Goal: Task Accomplishment & Management: Manage account settings

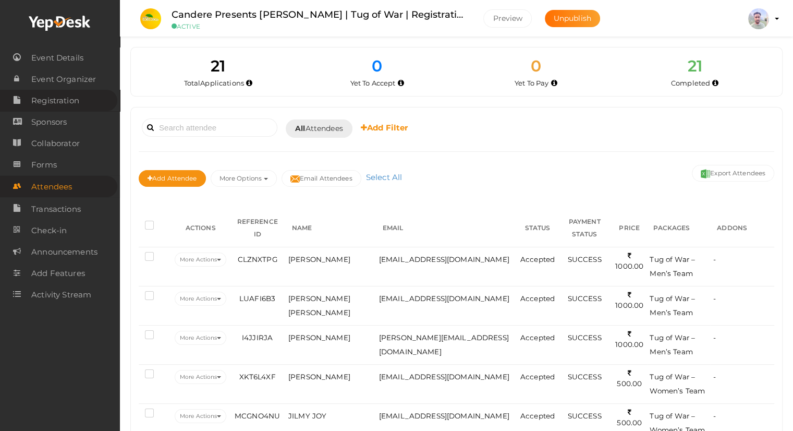
click at [56, 104] on span "Registration" at bounding box center [55, 100] width 48 height 21
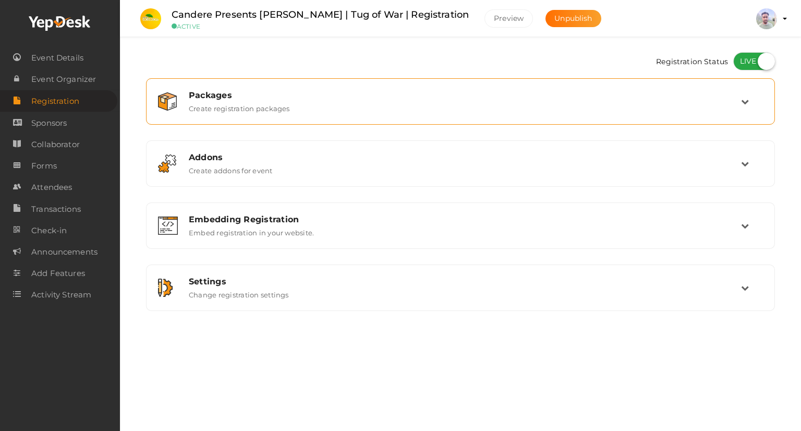
click at [238, 116] on div "Packages Create registration packages" at bounding box center [460, 101] width 617 height 35
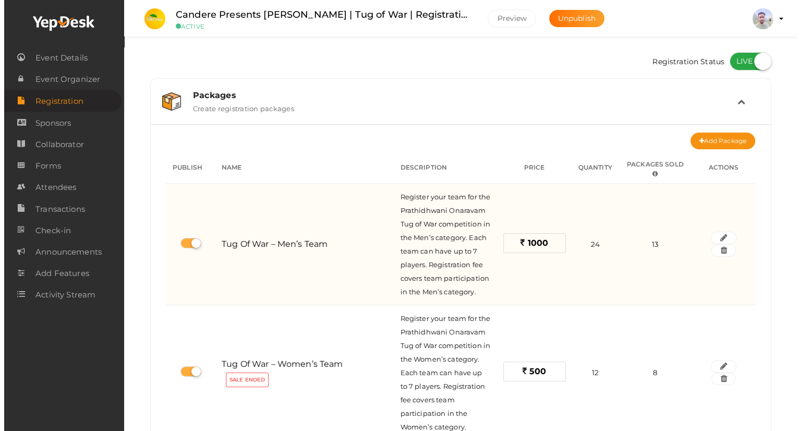
scroll to position [52, 0]
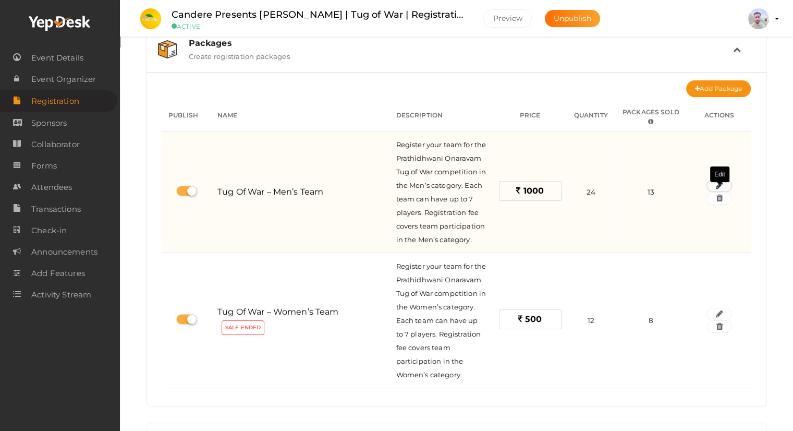
click at [717, 189] on icon "button" at bounding box center [718, 185] width 7 height 6
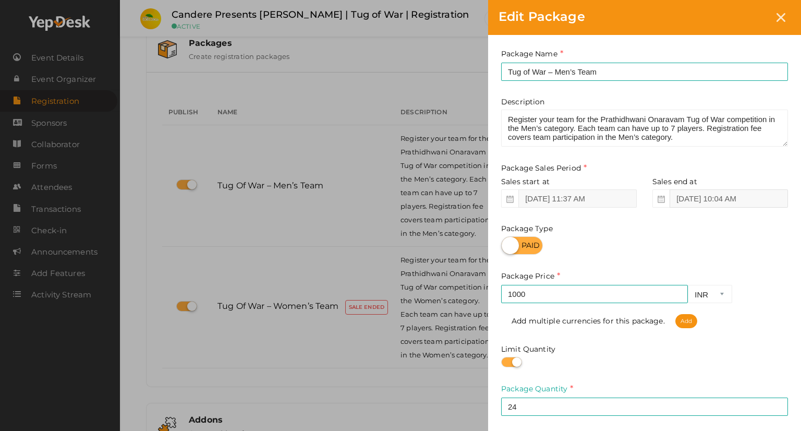
click at [702, 201] on input "Aug 27, 2025 10:04 AM" at bounding box center [728, 198] width 118 height 18
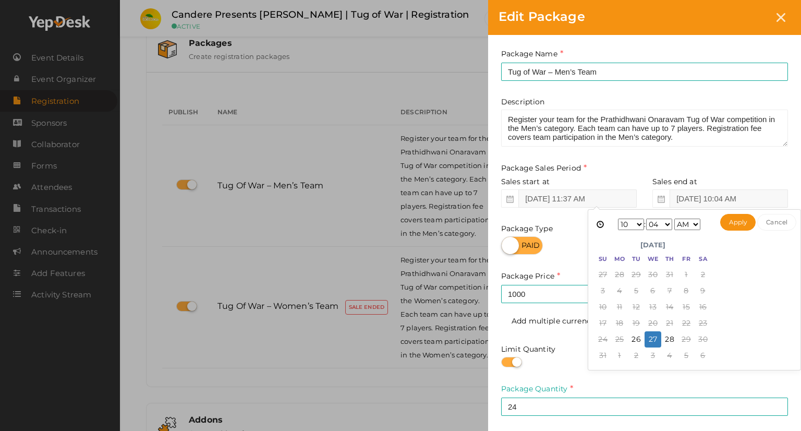
click at [638, 224] on select "1 2 3 4 5 6 7 8 9 10 11 12" at bounding box center [631, 223] width 26 height 11
click at [665, 224] on select "00 01 02 03 04 05 06 07 08 09 10 11 12 13 14 15 16 17 18 19 20 21 22 23 24 25 2…" at bounding box center [659, 223] width 26 height 11
click at [637, 226] on select "1 2 3 4 5 6 7 8 9 10 11 12" at bounding box center [631, 223] width 26 height 11
click at [694, 225] on select "AM PM" at bounding box center [687, 223] width 26 height 11
click at [730, 219] on button "Apply" at bounding box center [738, 222] width 36 height 17
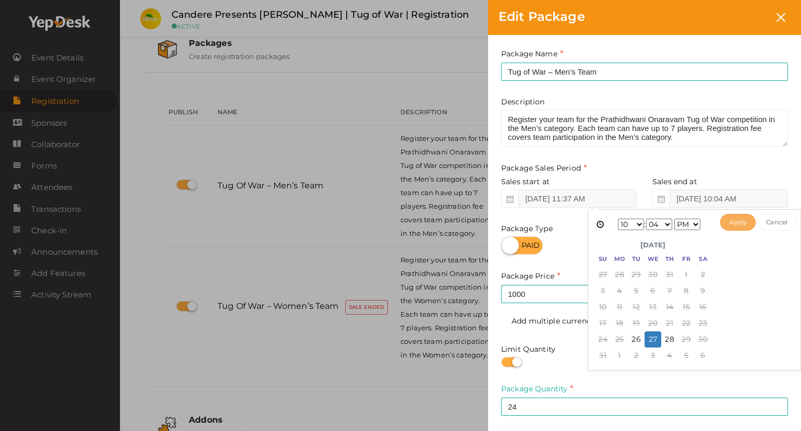
type input "Aug 27, 2025 10:04 PM"
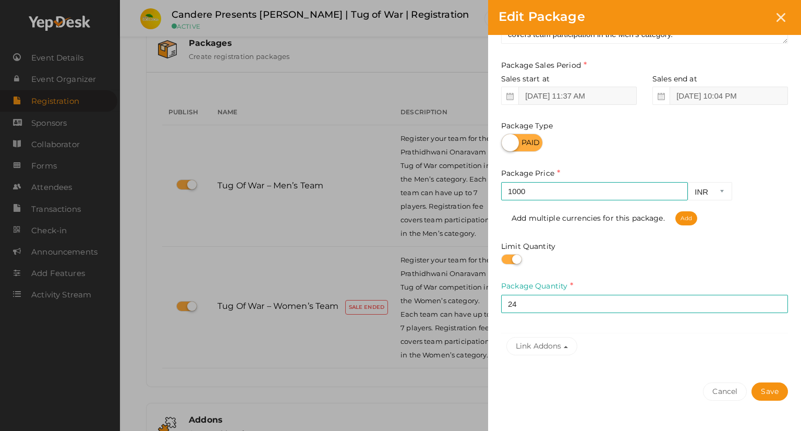
scroll to position [104, 0]
click at [775, 385] on button "Save" at bounding box center [769, 390] width 36 height 18
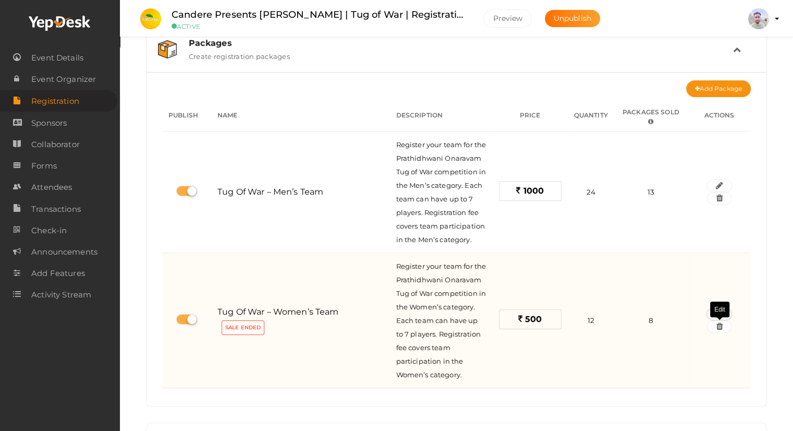
click at [723, 320] on button "button" at bounding box center [718, 314] width 25 height 13
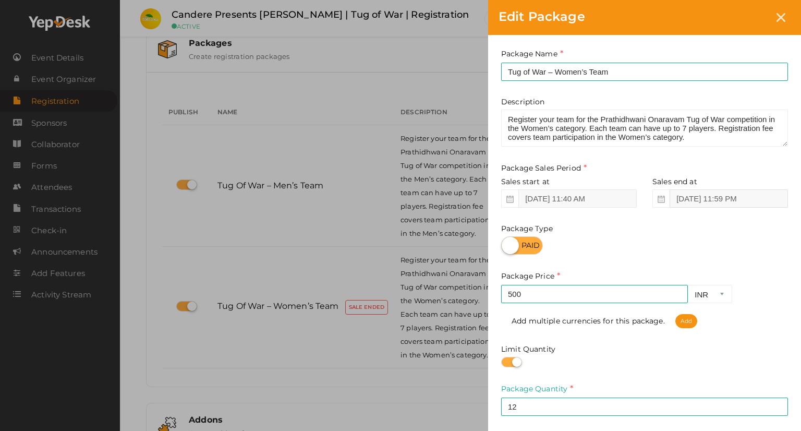
click at [724, 201] on input "Aug 25, 2025 11:59 PM" at bounding box center [728, 198] width 118 height 18
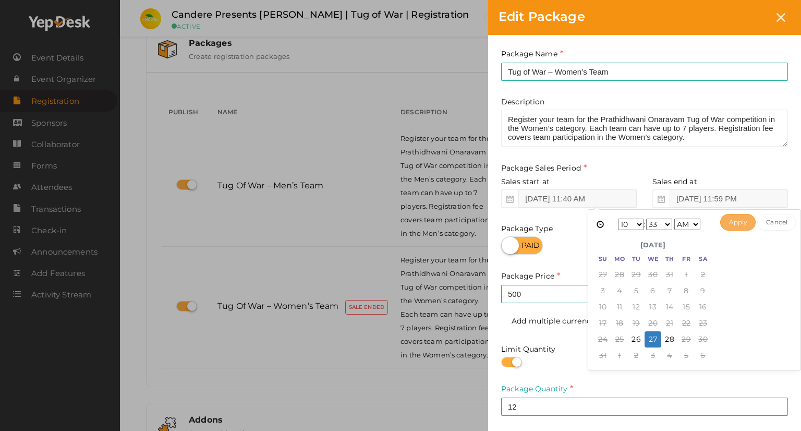
click at [737, 222] on button "Apply" at bounding box center [738, 222] width 36 height 17
type input "Aug 27, 2025 10:33 AM"
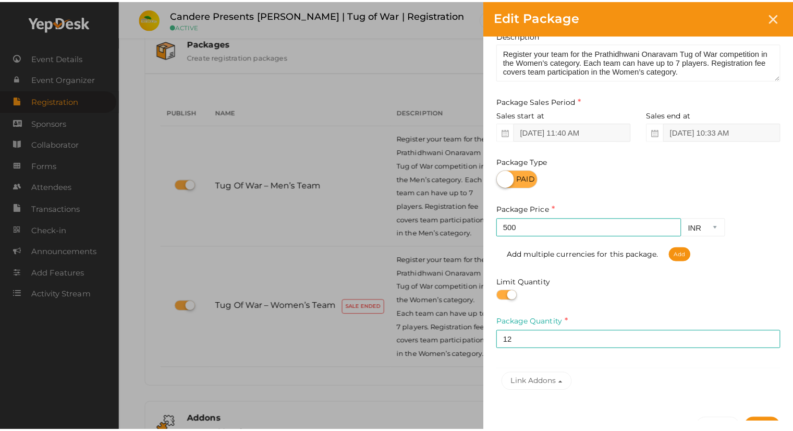
scroll to position [133, 0]
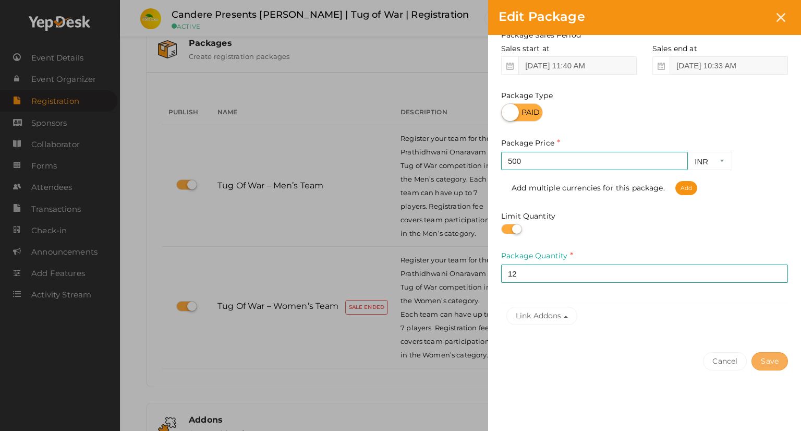
click at [771, 365] on button "Save" at bounding box center [769, 361] width 36 height 18
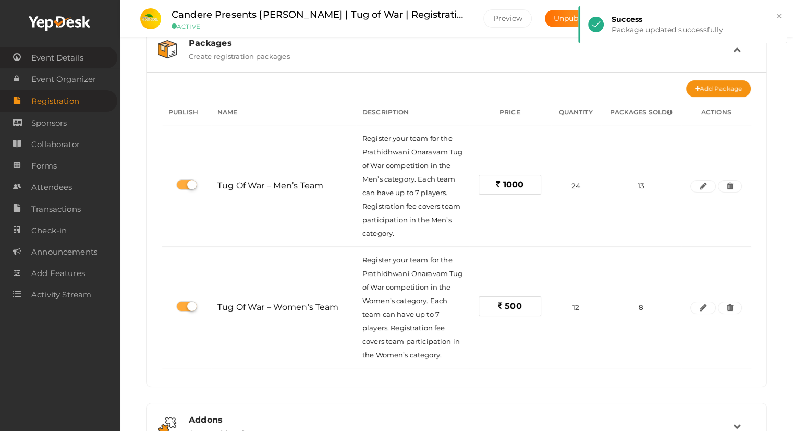
click at [58, 63] on span "Event Details" at bounding box center [57, 57] width 52 height 21
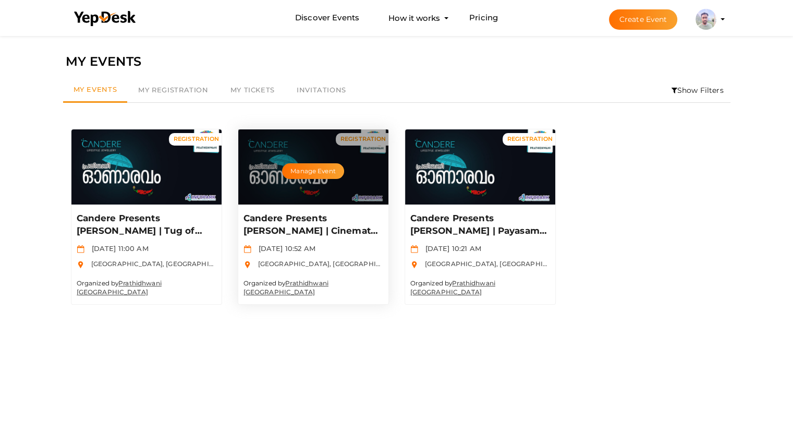
click at [283, 189] on div "Manage Event" at bounding box center [313, 166] width 150 height 75
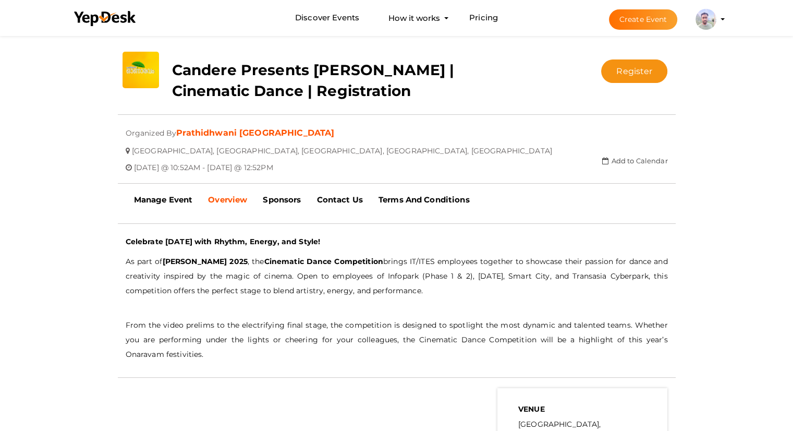
scroll to position [209, 0]
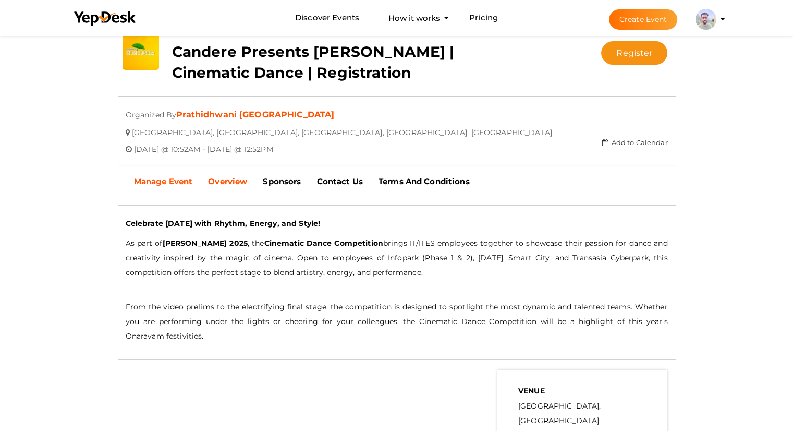
click at [131, 175] on link "Manage Event" at bounding box center [163, 181] width 75 height 26
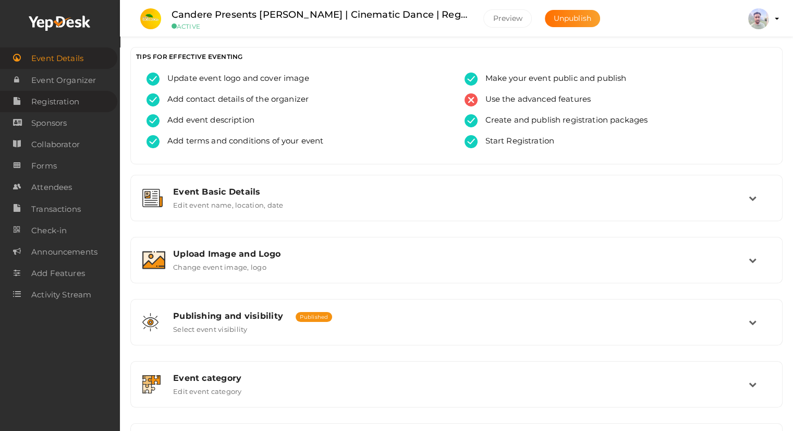
click at [64, 103] on span "Registration" at bounding box center [55, 101] width 48 height 21
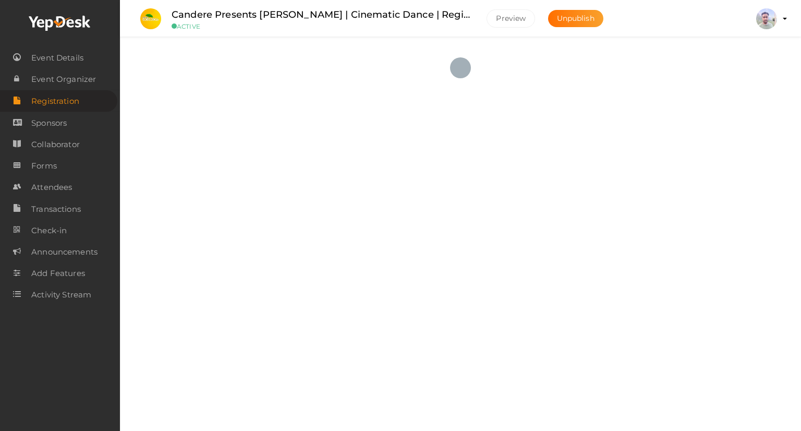
checkbox input "true"
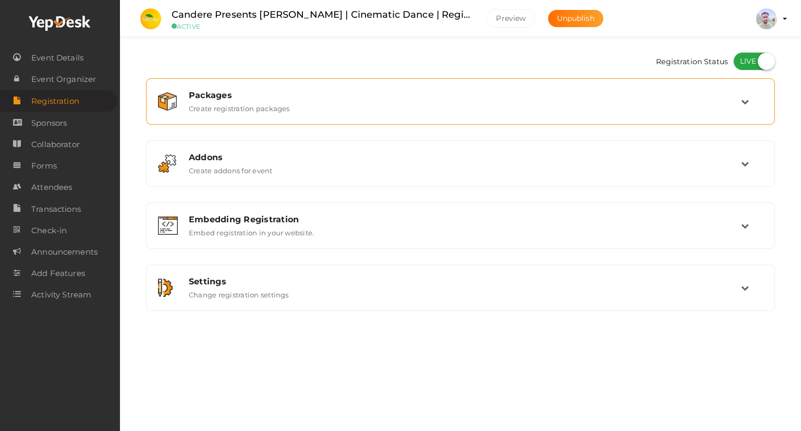
click at [736, 96] on div "Packages" at bounding box center [465, 95] width 552 height 10
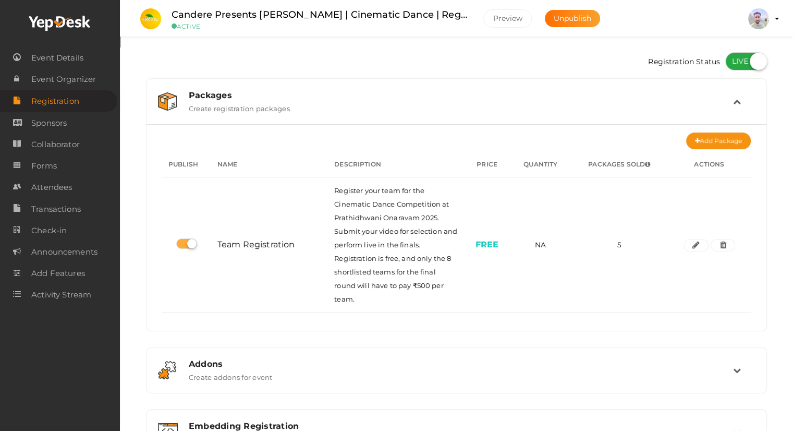
click at [736, 96] on td at bounding box center [744, 101] width 22 height 22
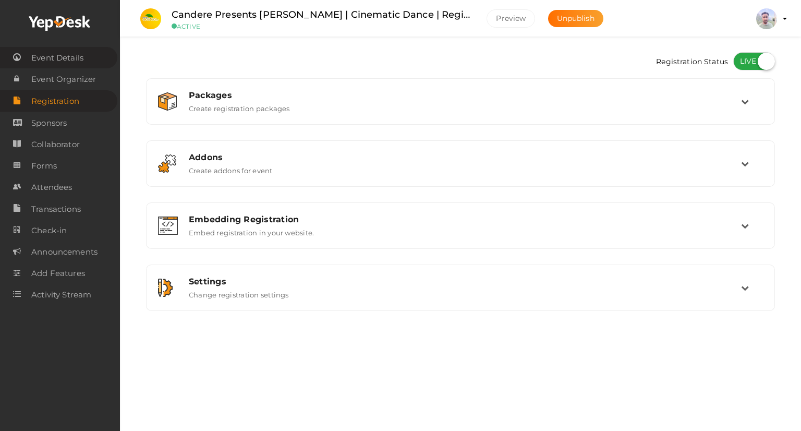
click at [65, 66] on span "Event Details" at bounding box center [57, 57] width 52 height 21
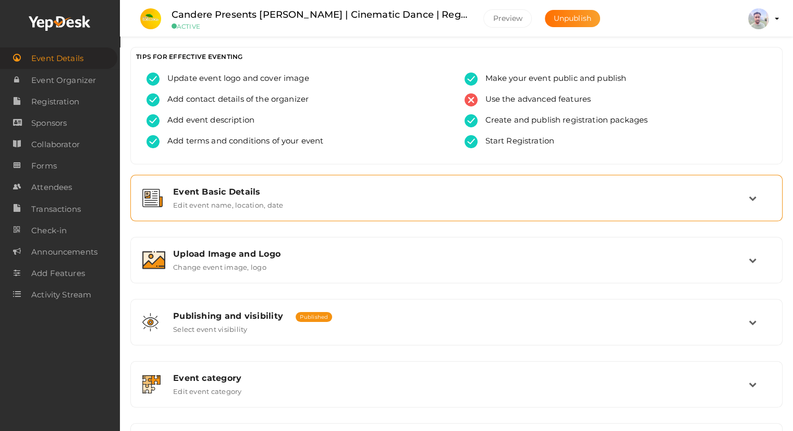
click at [223, 216] on div "Event Basic Details Edit event name, location, date" at bounding box center [456, 198] width 652 height 46
click at [225, 201] on label "Edit event name, location, date" at bounding box center [228, 203] width 110 height 13
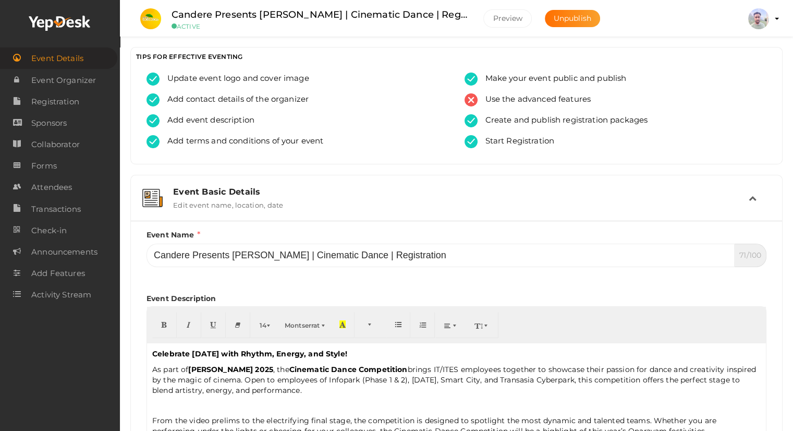
click at [224, 198] on label "Edit event name, location, date" at bounding box center [228, 203] width 110 height 13
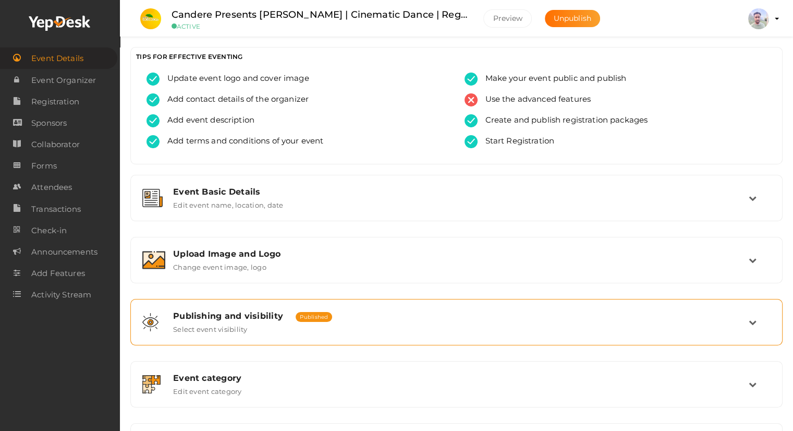
click at [254, 324] on div "Publishing and visibility Published UnPublished Select event visibility" at bounding box center [456, 322] width 583 height 22
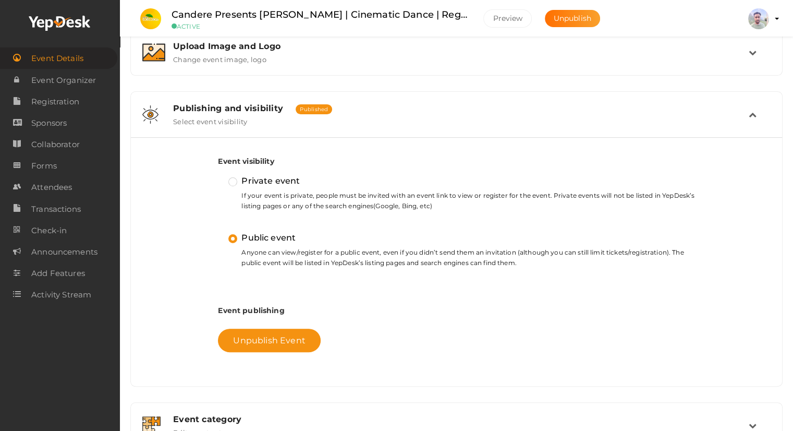
scroll to position [209, 0]
click at [60, 104] on span "Registration" at bounding box center [55, 101] width 48 height 21
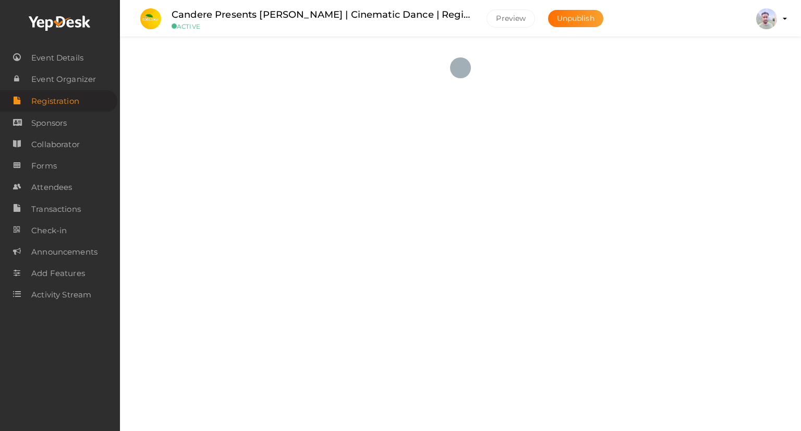
checkbox input "true"
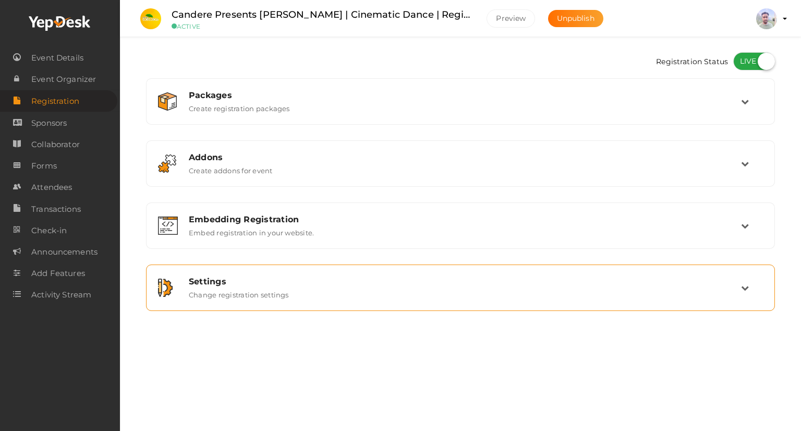
click at [754, 290] on td at bounding box center [752, 287] width 22 height 22
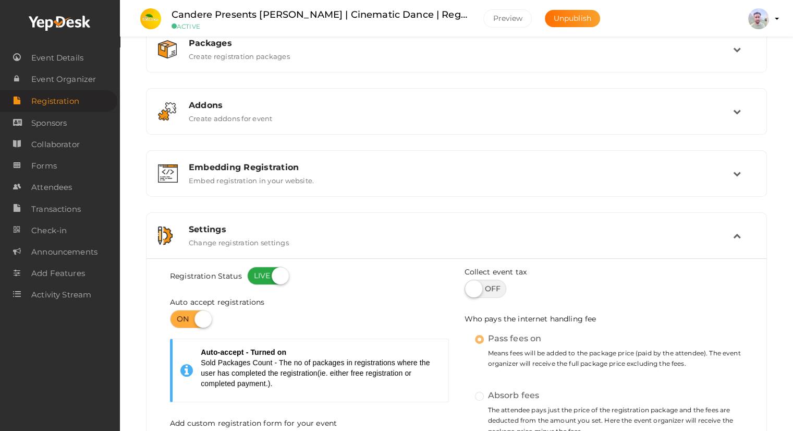
scroll to position [38, 0]
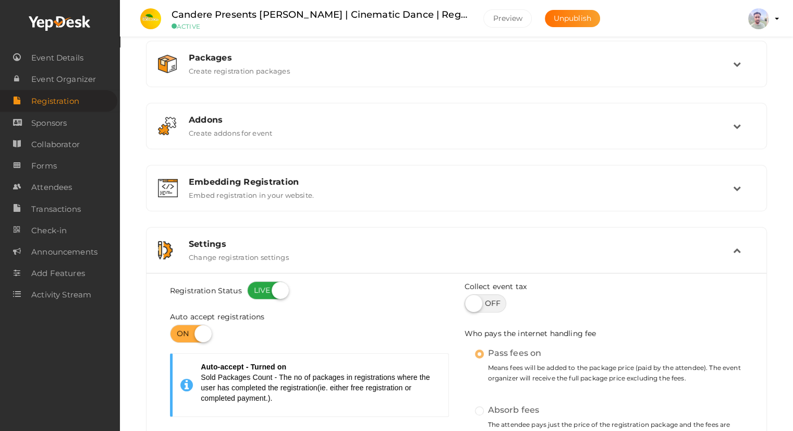
click at [737, 250] on icon at bounding box center [737, 250] width 8 height 8
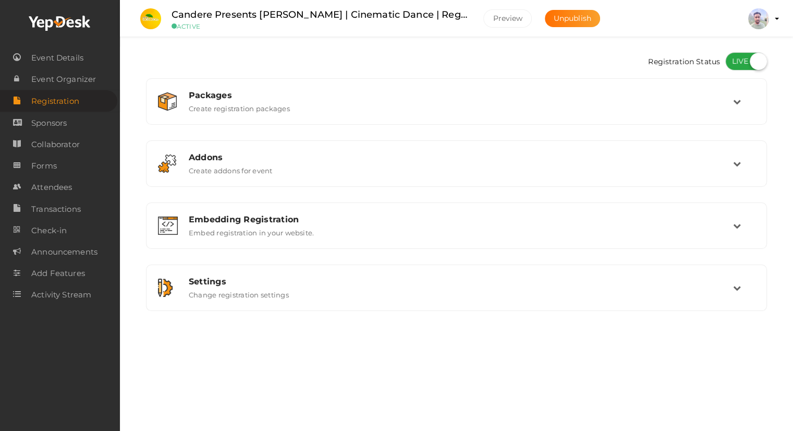
scroll to position [0, 0]
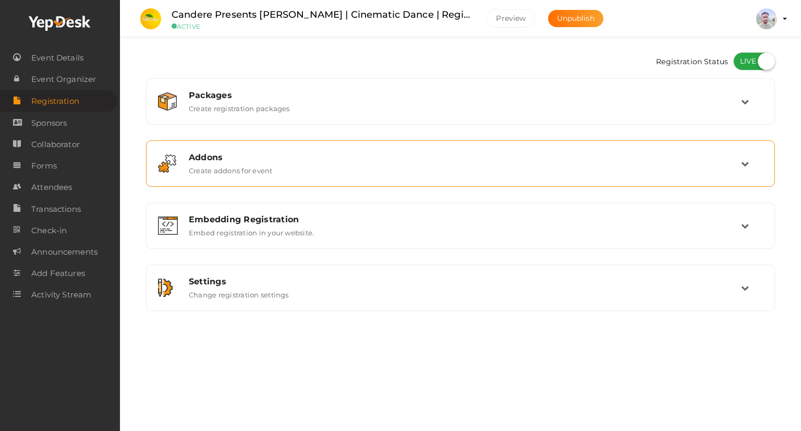
click at [438, 183] on div "Addons Create addons for event" at bounding box center [460, 163] width 629 height 46
click at [738, 162] on div "Addons Create addons for event" at bounding box center [461, 163] width 560 height 22
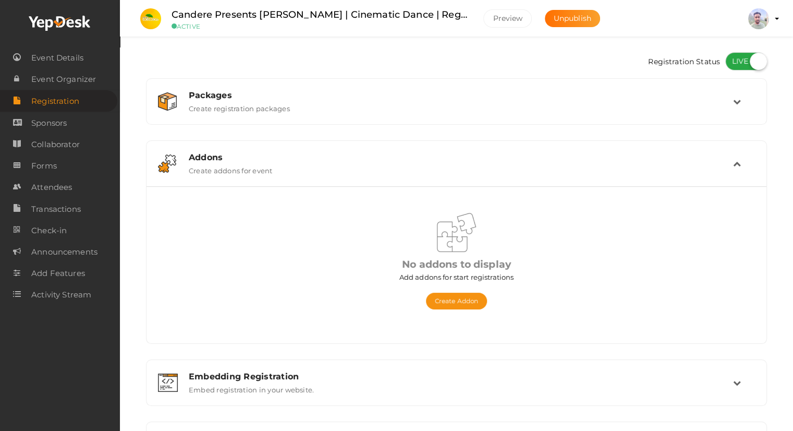
click at [738, 162] on icon at bounding box center [737, 164] width 8 height 8
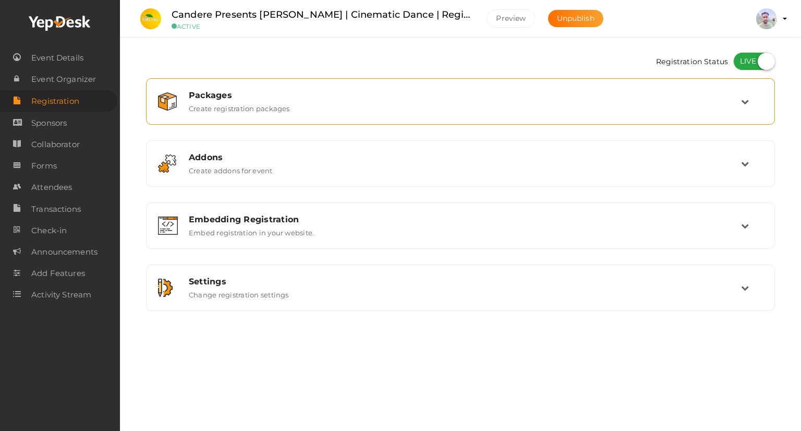
click at [740, 101] on div "Packages Create registration packages" at bounding box center [461, 101] width 560 height 22
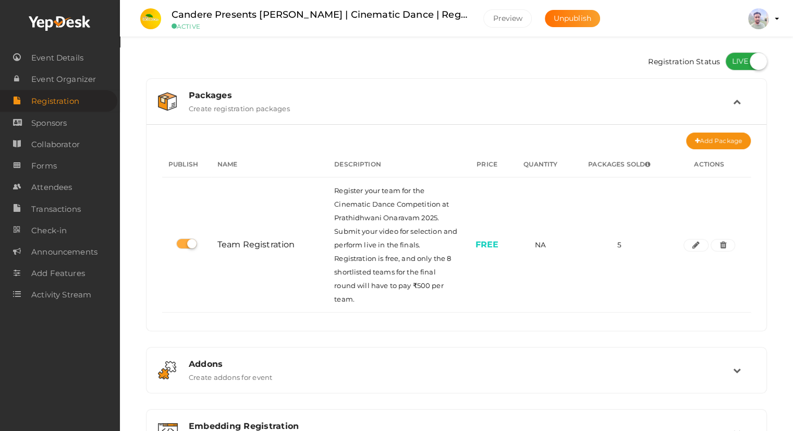
click at [735, 92] on td at bounding box center [744, 101] width 22 height 22
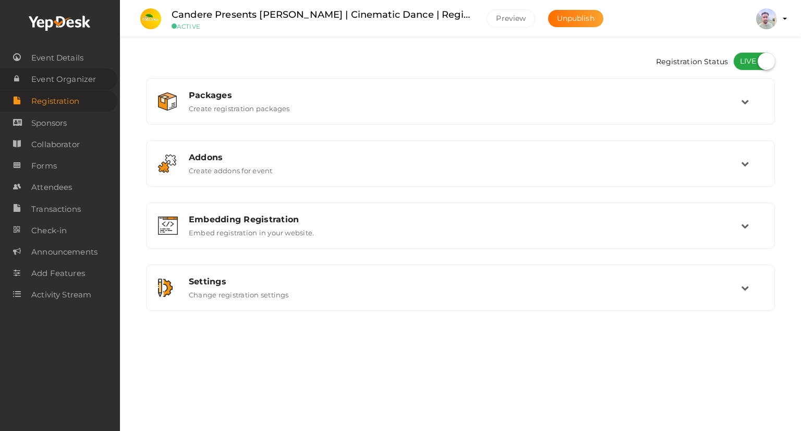
click at [75, 86] on span "Event Organizer" at bounding box center [63, 79] width 65 height 21
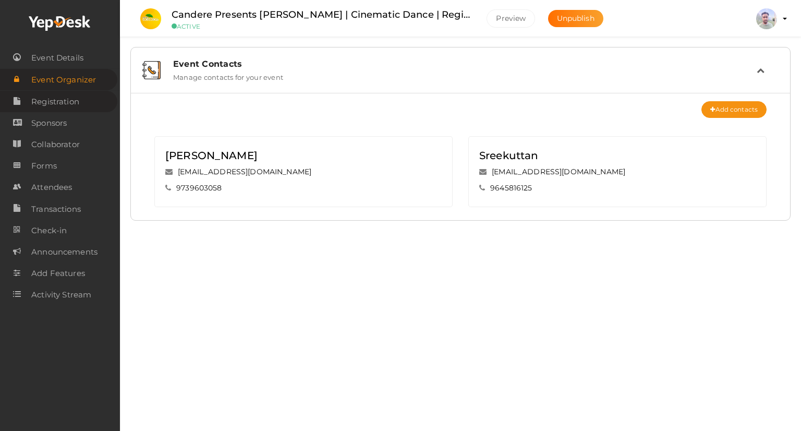
click at [67, 99] on span "Registration" at bounding box center [55, 101] width 48 height 21
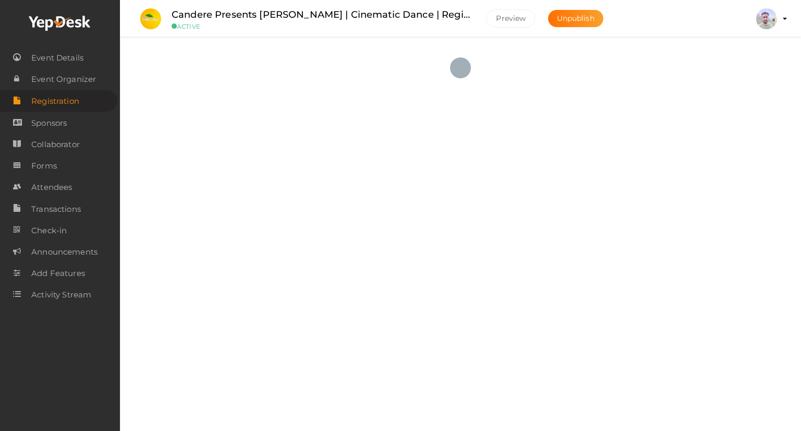
checkbox input "true"
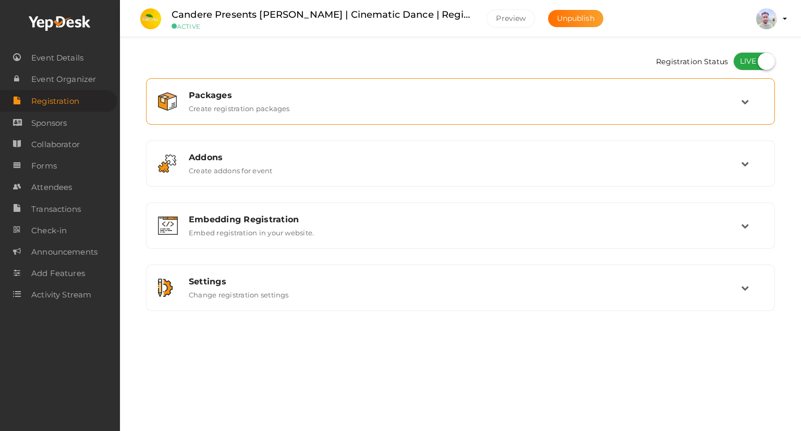
click at [393, 115] on div "Packages Create registration packages" at bounding box center [460, 101] width 617 height 35
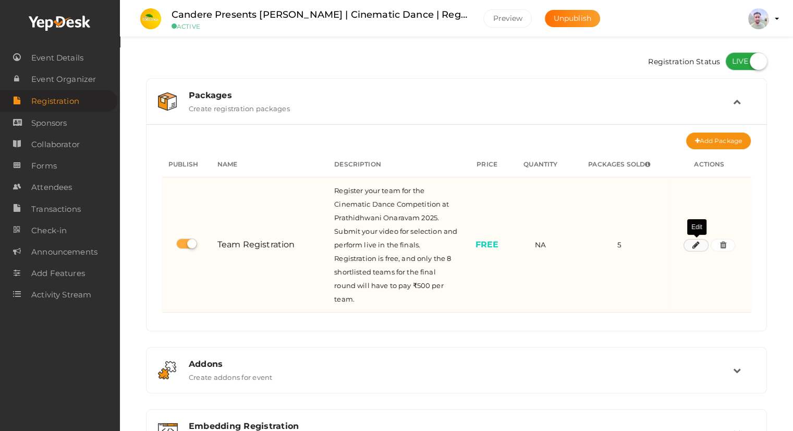
click at [697, 247] on icon "button" at bounding box center [695, 245] width 7 height 6
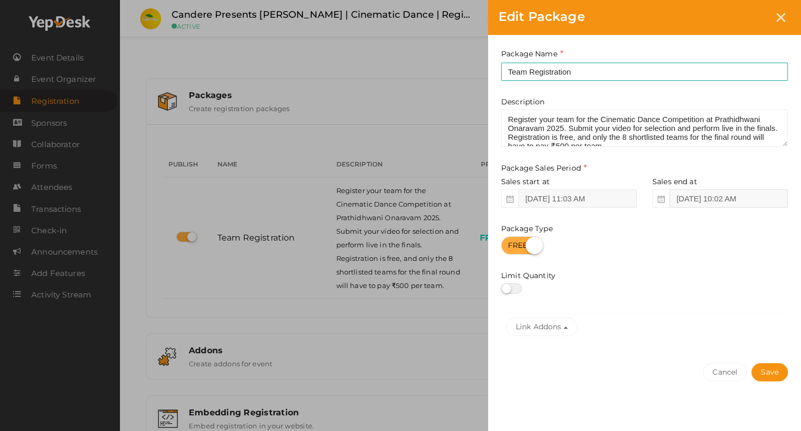
click at [748, 204] on input "[DATE] 10:02 AM" at bounding box center [728, 198] width 118 height 18
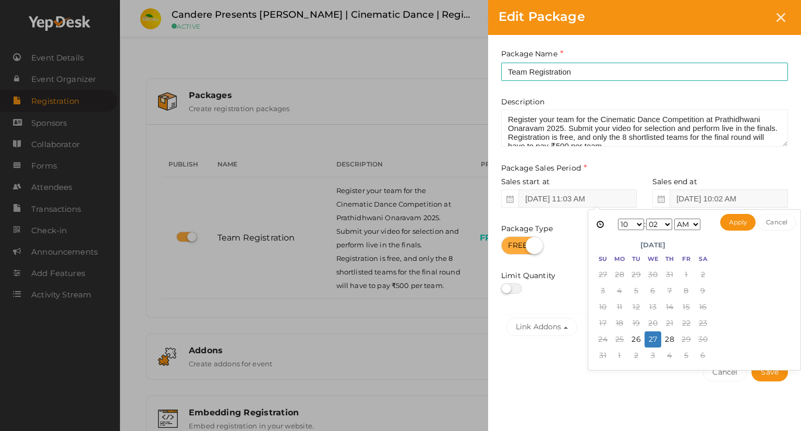
click at [629, 226] on select "1 2 3 4 5 6 7 8 9 10 11 12" at bounding box center [631, 223] width 26 height 11
click at [659, 226] on select "00 01 02 03 04 05 06 07 08 09 10 11 12 13 14 15 16 17 18 19 20 21 22 23 24 25 2…" at bounding box center [659, 223] width 26 height 11
click at [640, 224] on select "1 2 3 4 5 6 7 8 9 10 11 12" at bounding box center [631, 223] width 26 height 11
click at [623, 221] on select "1 2 3 4 5 6 7 8 9 10 11 12" at bounding box center [631, 223] width 26 height 11
click at [691, 222] on select "AM PM" at bounding box center [687, 223] width 26 height 11
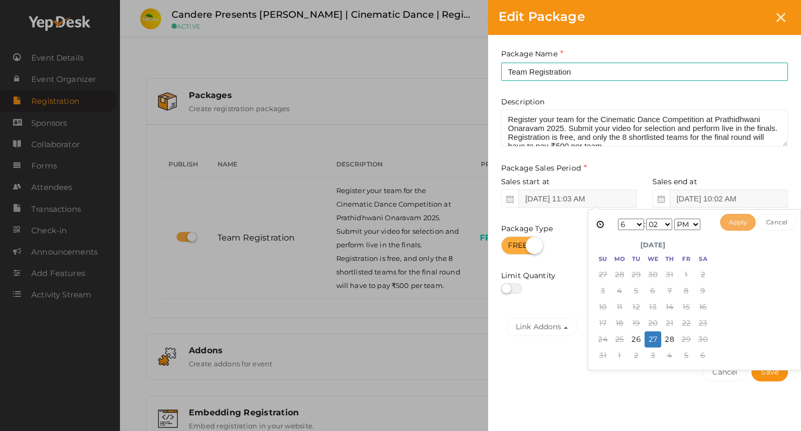
click at [737, 222] on button "Apply" at bounding box center [738, 222] width 36 height 17
type input "[DATE] 6:02 PM"
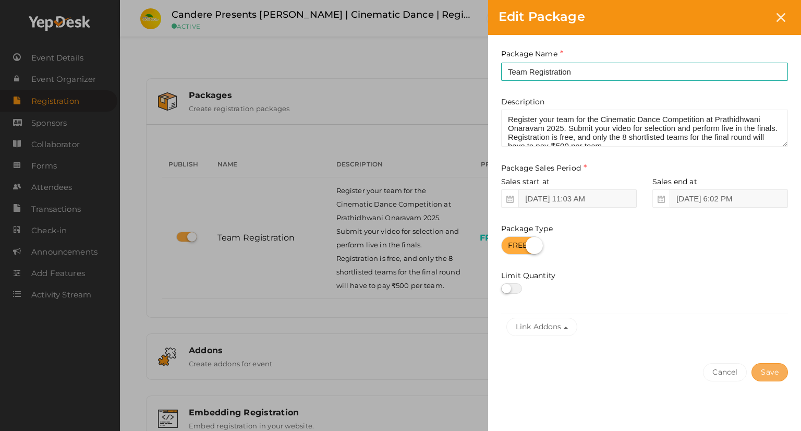
click at [775, 375] on button "Save" at bounding box center [769, 372] width 36 height 18
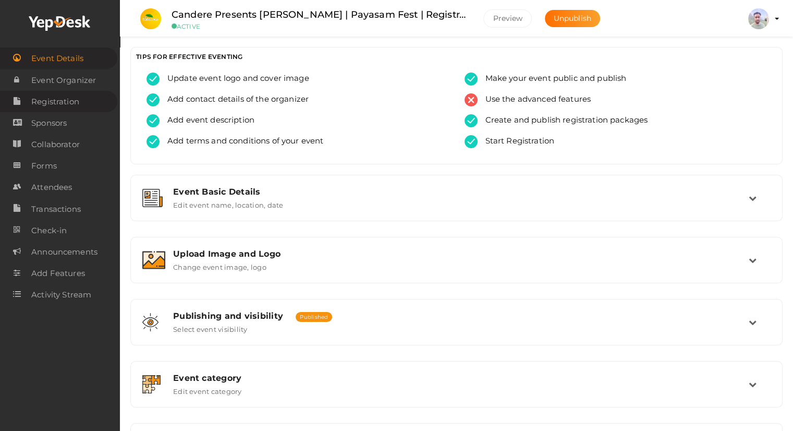
click at [56, 103] on span "Registration" at bounding box center [55, 101] width 48 height 21
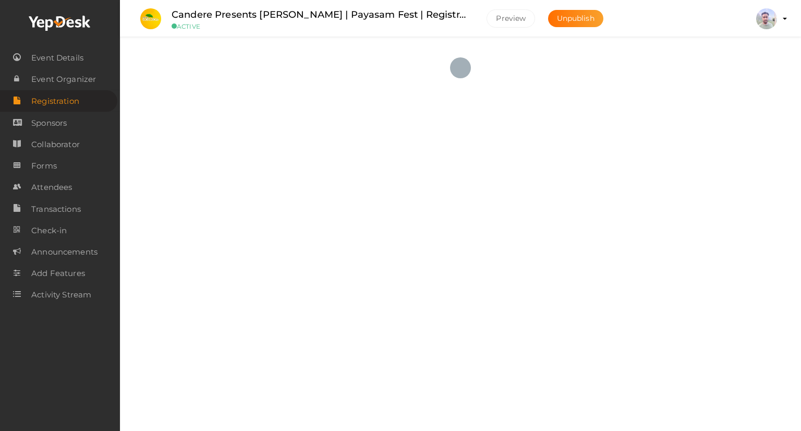
checkbox input "true"
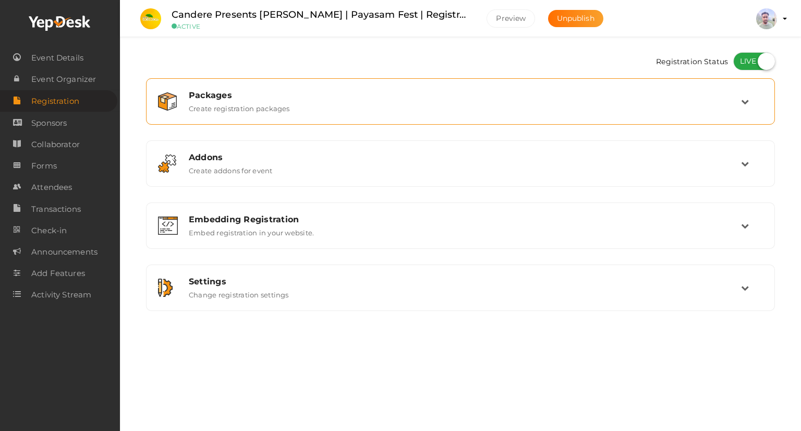
click at [646, 111] on div "Packages Create registration packages" at bounding box center [461, 101] width 560 height 22
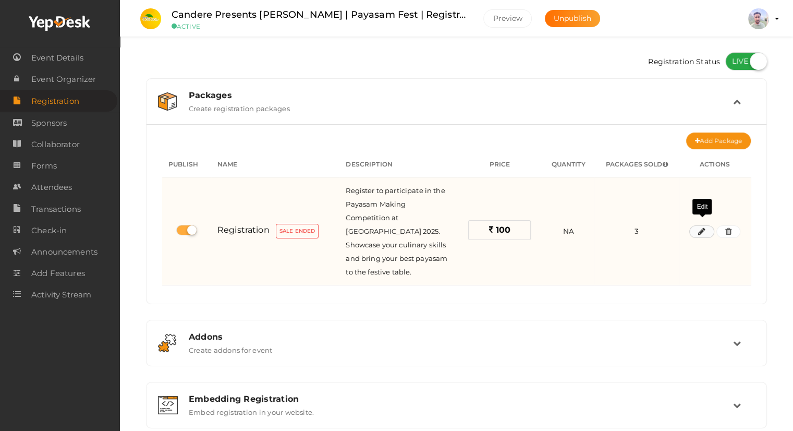
click at [700, 228] on icon "button" at bounding box center [701, 231] width 7 height 6
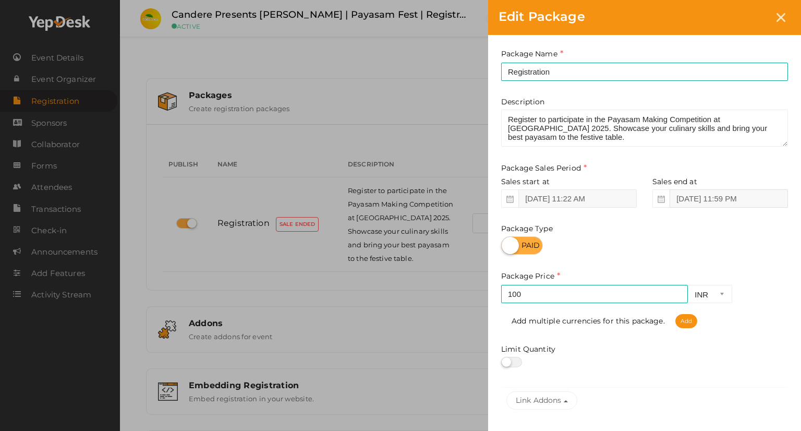
click at [722, 197] on input "Aug 25, 2025 11:59 PM" at bounding box center [728, 198] width 118 height 18
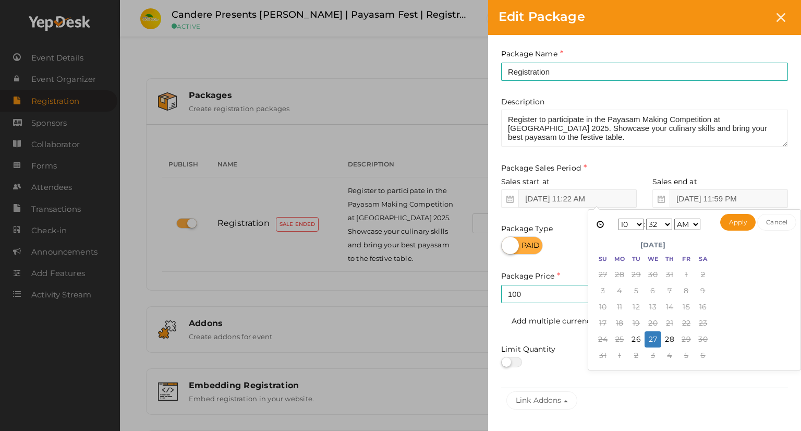
click at [637, 220] on select "1 2 3 4 5 6 7 8 9 10 11 12" at bounding box center [631, 223] width 26 height 11
click at [633, 225] on select "1 2 3 4 5 6 7 8 9 10 11 12" at bounding box center [631, 223] width 26 height 11
click at [696, 226] on select "AM PM" at bounding box center [687, 223] width 26 height 11
click at [729, 224] on button "Apply" at bounding box center [738, 222] width 36 height 17
type input "Aug 27, 2025 8:32 PM"
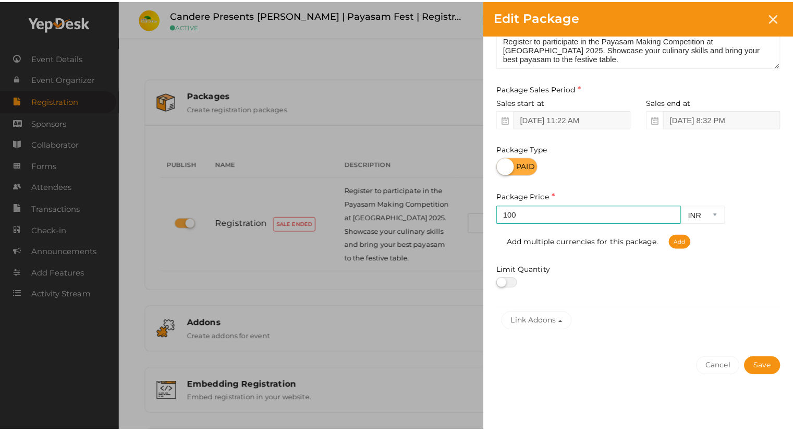
scroll to position [84, 0]
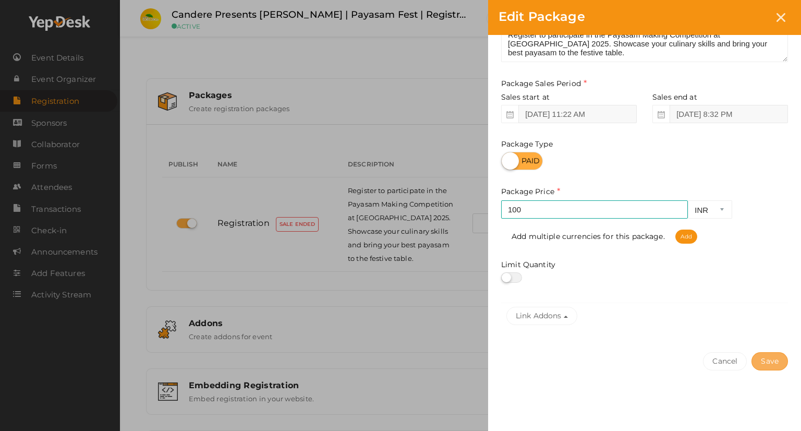
click at [765, 361] on button "Save" at bounding box center [769, 361] width 36 height 18
